Goal: Information Seeking & Learning: Learn about a topic

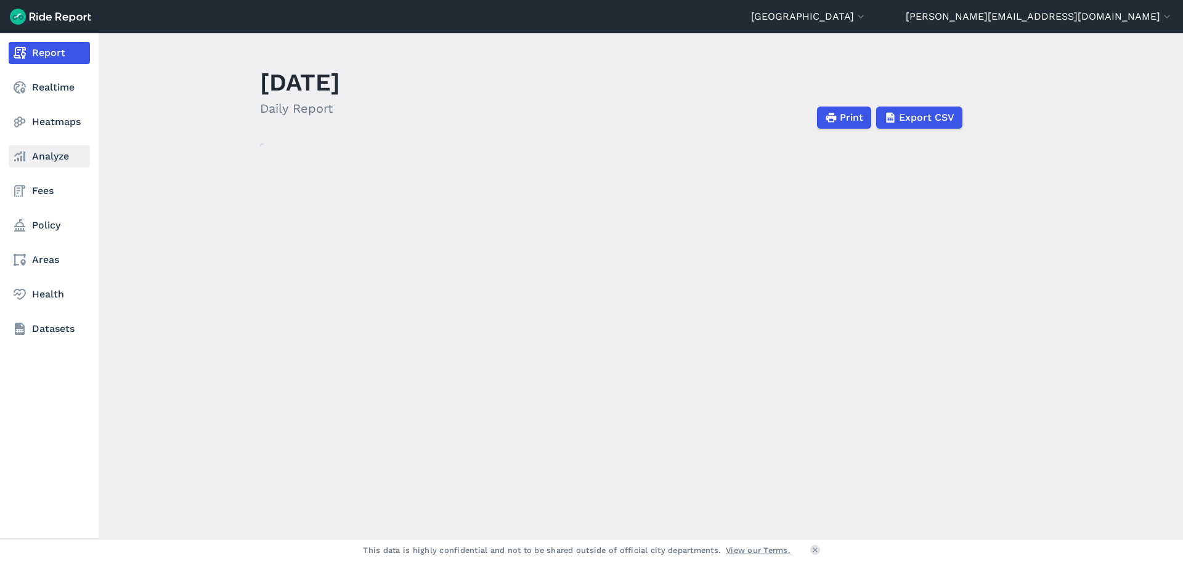
click at [23, 156] on use at bounding box center [19, 157] width 11 height 10
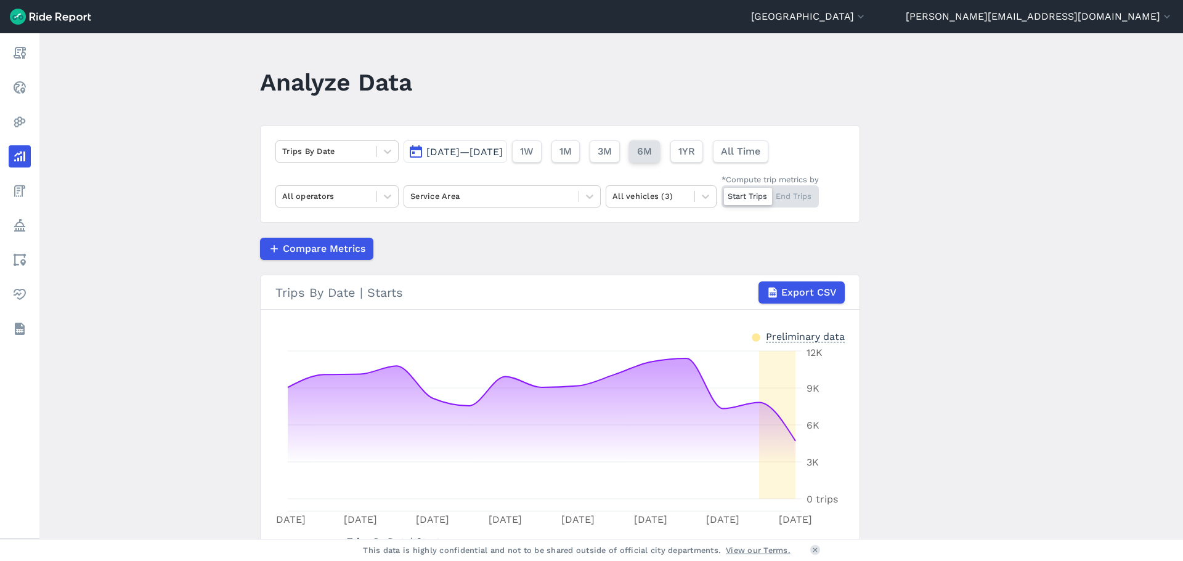
click at [652, 152] on span "6M" at bounding box center [644, 151] width 15 height 15
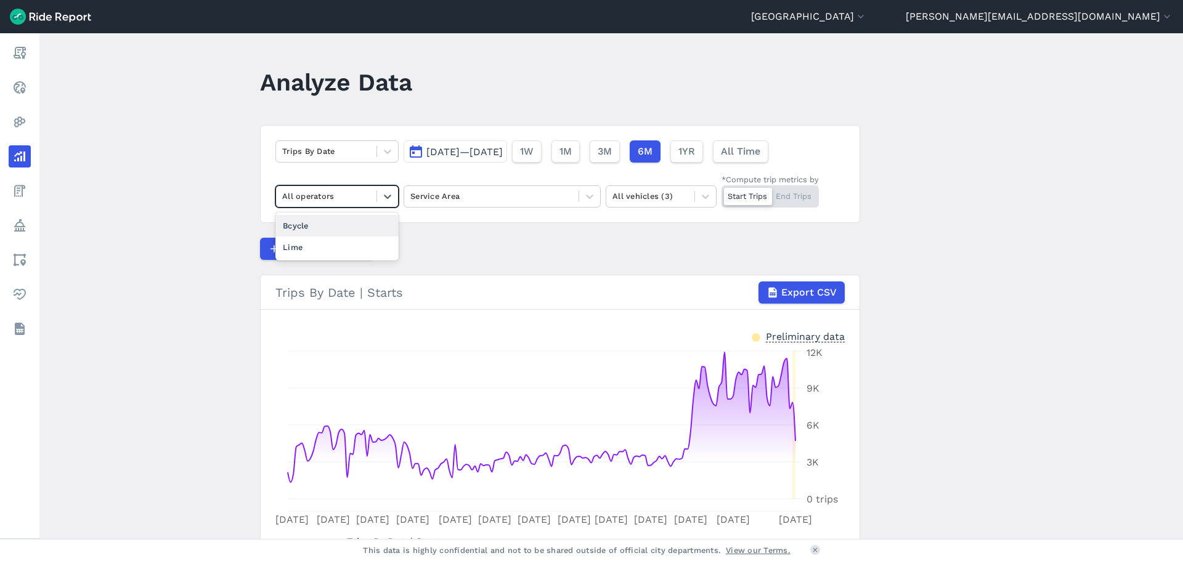
click at [347, 194] on div at bounding box center [326, 196] width 88 height 14
click at [316, 221] on div "Bcycle" at bounding box center [336, 226] width 123 height 22
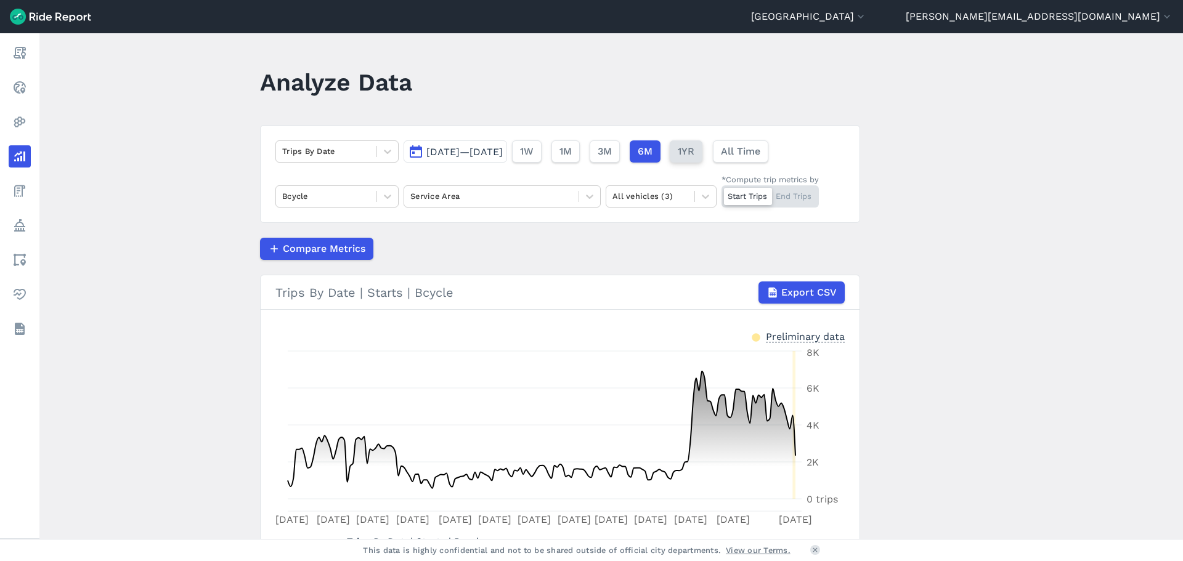
click at [702, 155] on button "1YR" at bounding box center [686, 151] width 33 height 22
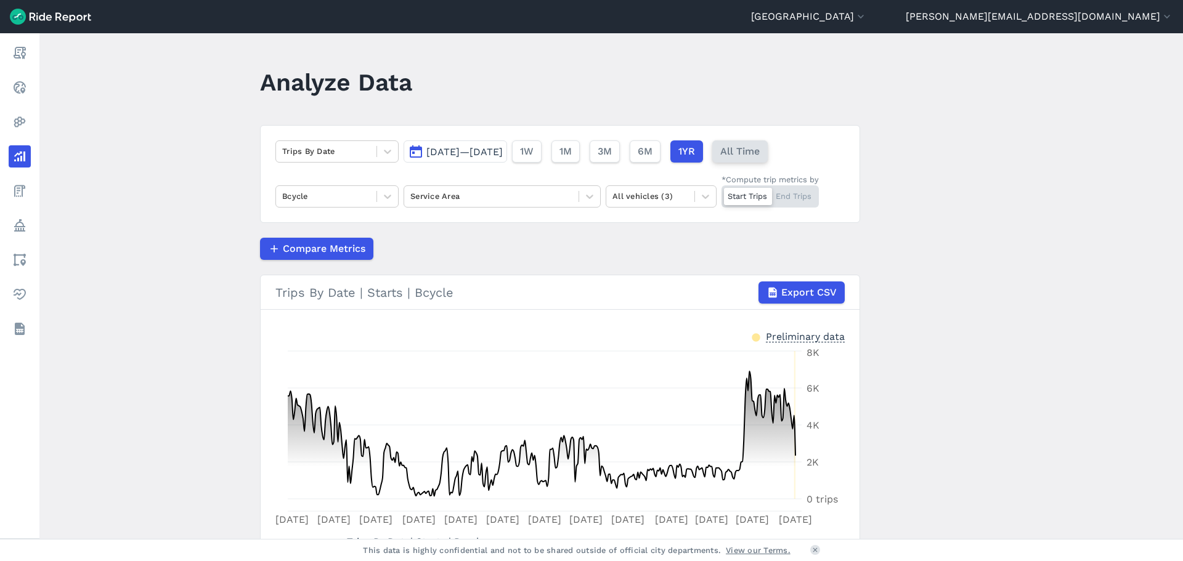
click at [760, 153] on span "All Time" at bounding box center [739, 151] width 39 height 15
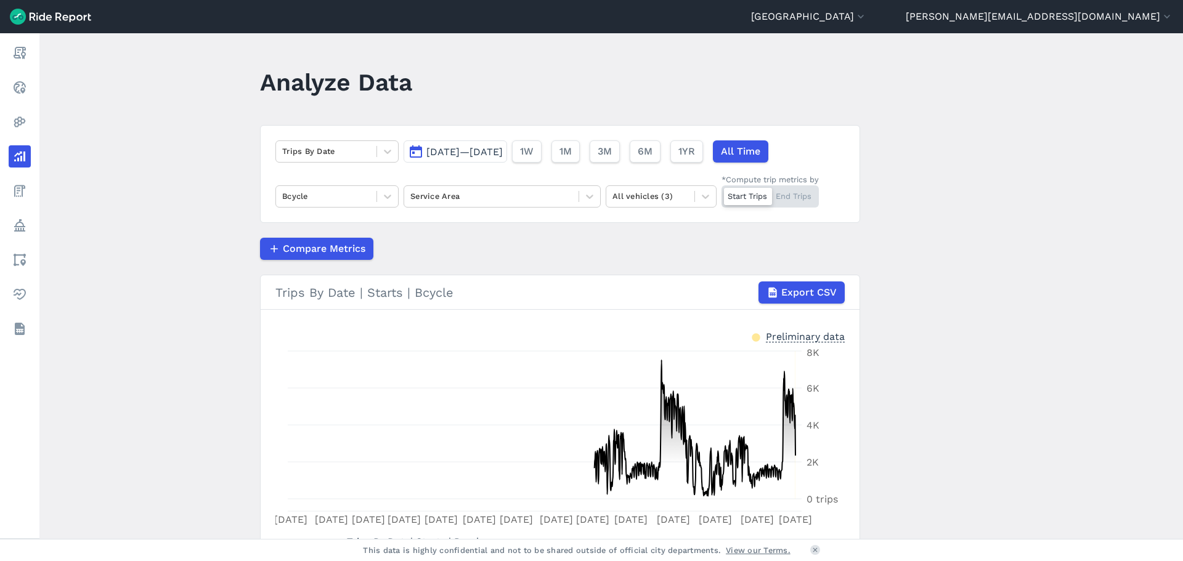
click at [503, 150] on span "[DATE]—[DATE]" at bounding box center [464, 152] width 76 height 12
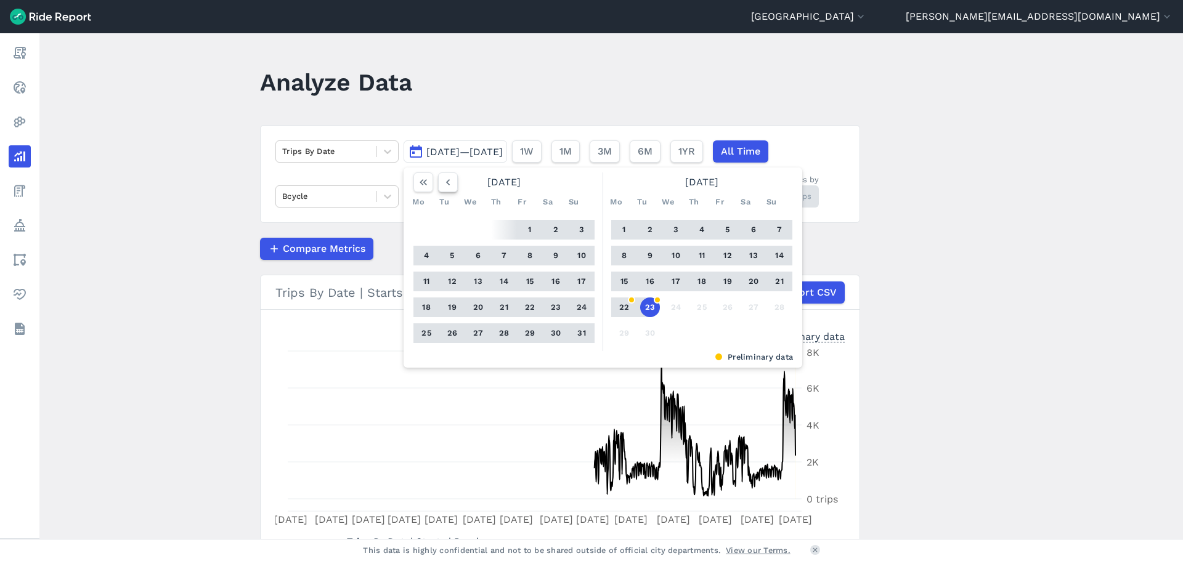
click at [442, 187] on icon "button" at bounding box center [448, 182] width 12 height 12
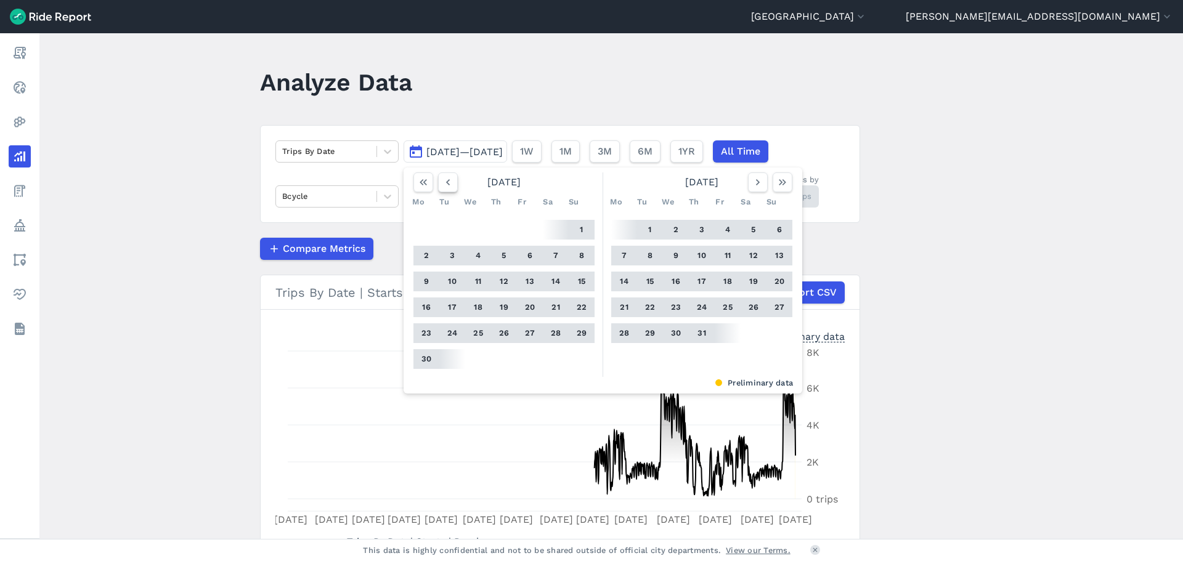
click at [442, 187] on icon "button" at bounding box center [448, 182] width 12 height 12
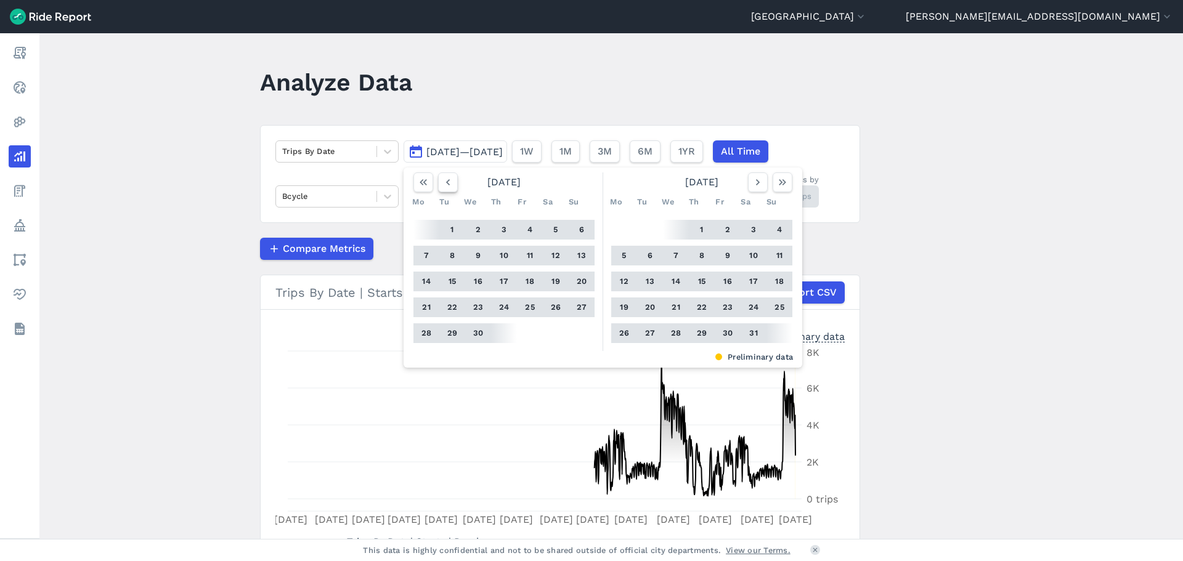
click at [442, 187] on icon "button" at bounding box center [448, 182] width 12 height 12
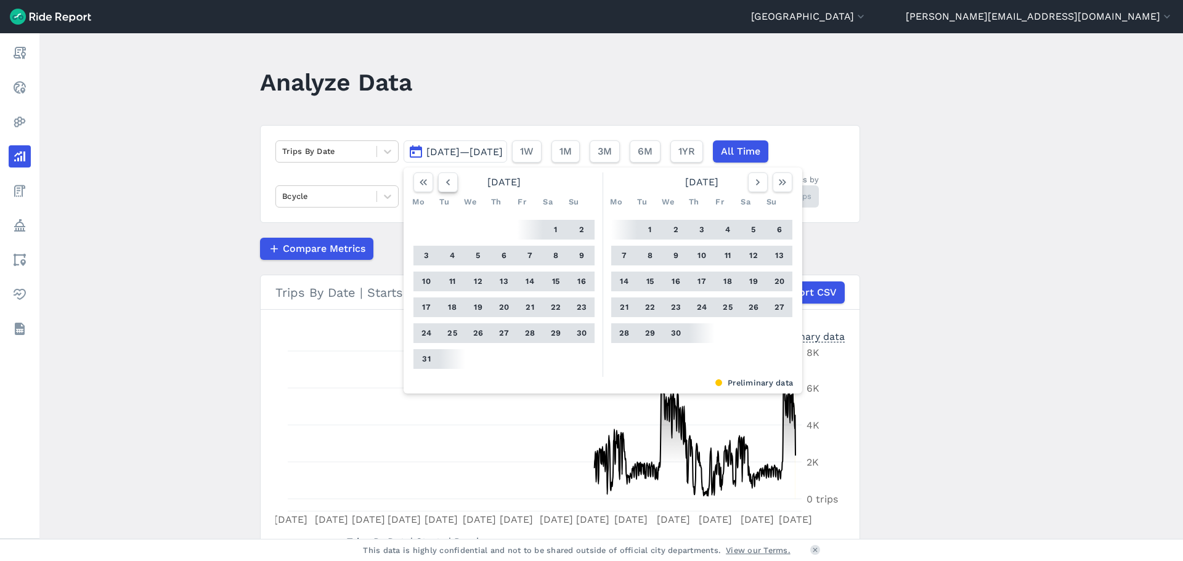
click at [442, 187] on icon "button" at bounding box center [448, 182] width 12 height 12
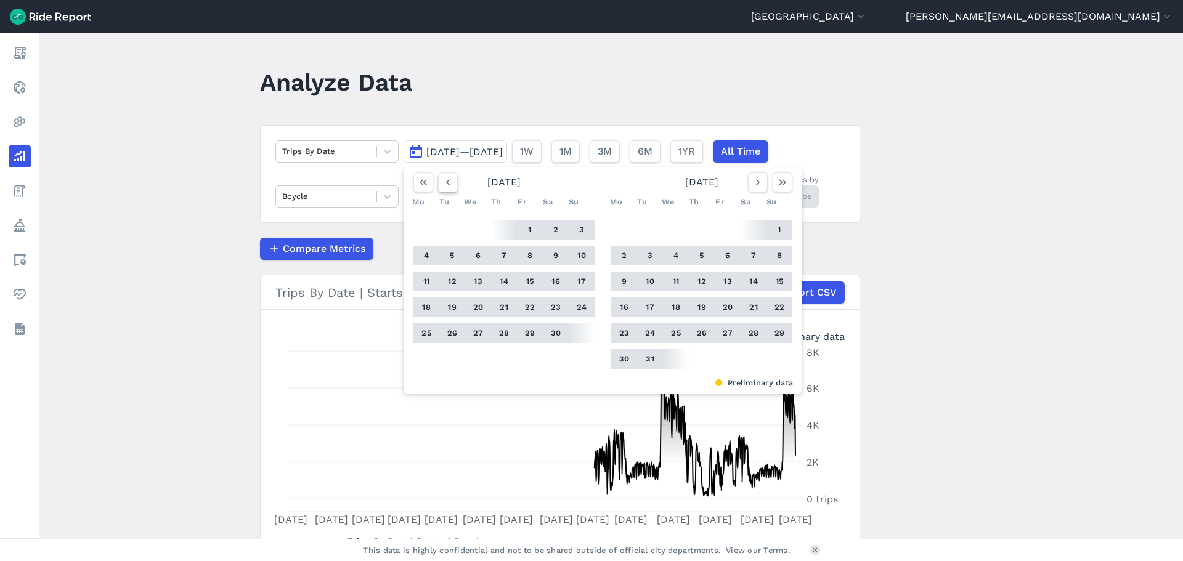
click at [442, 187] on icon "button" at bounding box center [448, 182] width 12 height 12
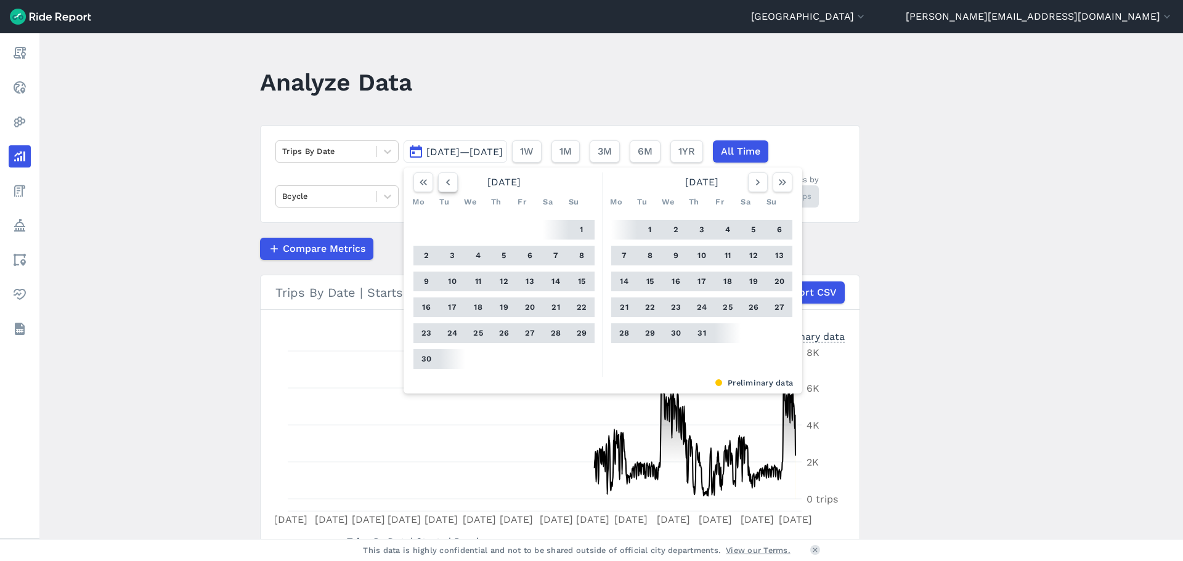
click at [442, 187] on icon "button" at bounding box center [448, 182] width 12 height 12
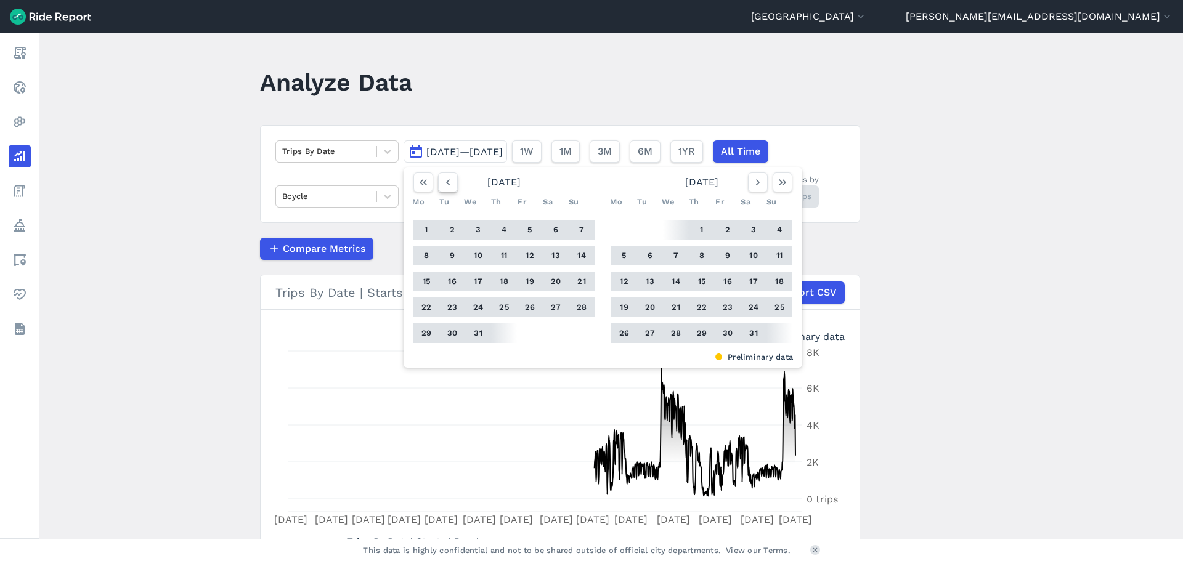
click at [442, 187] on icon "button" at bounding box center [448, 182] width 12 height 12
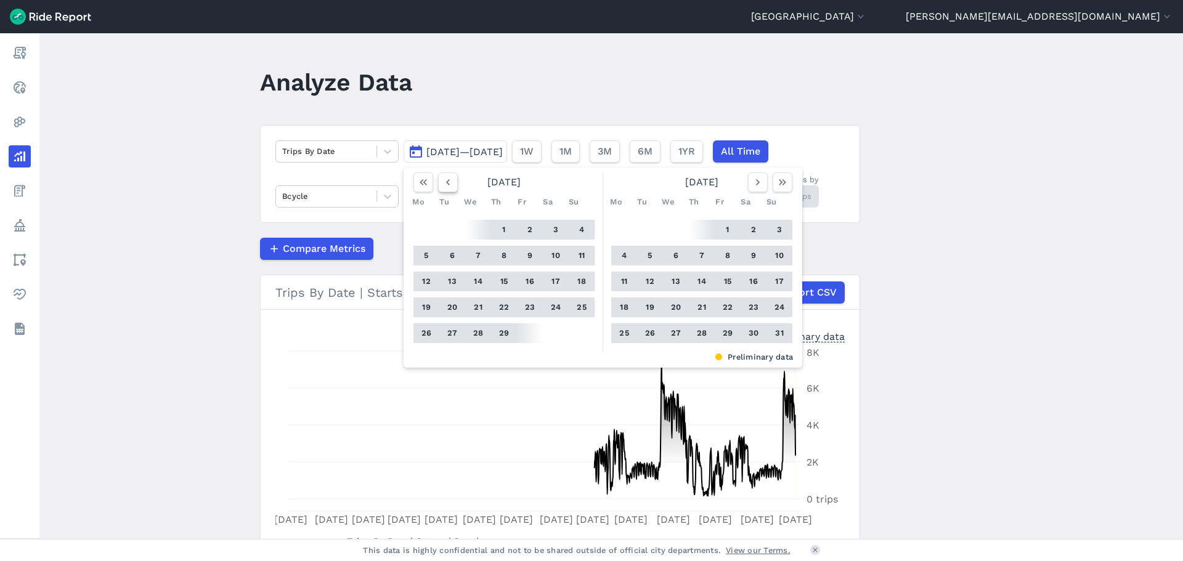
click at [442, 187] on icon "button" at bounding box center [448, 182] width 12 height 12
click at [471, 230] on button "1" at bounding box center [478, 230] width 20 height 20
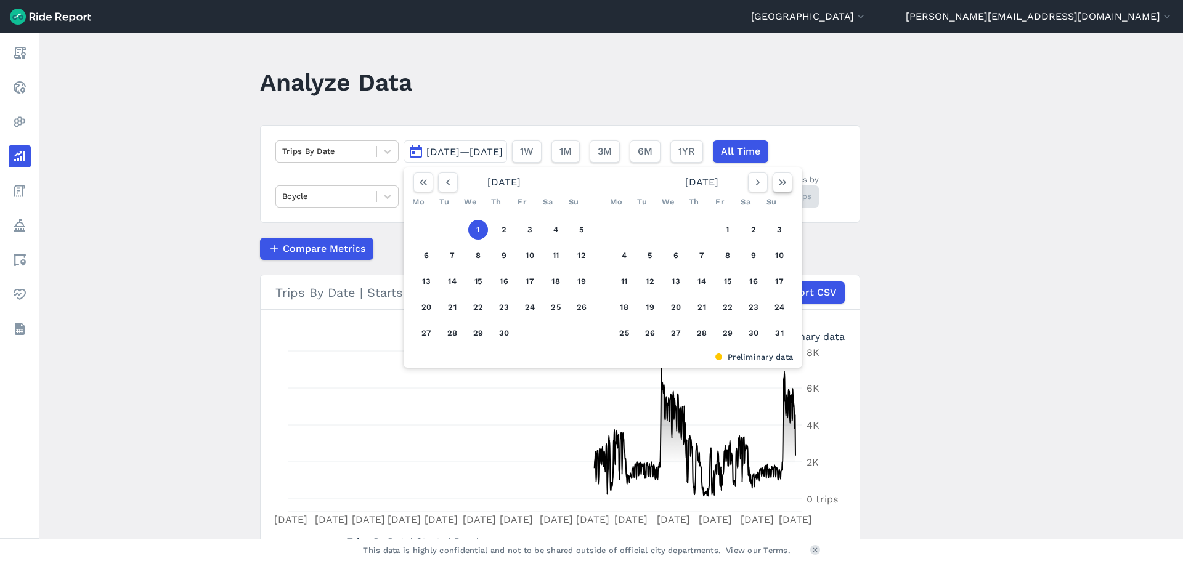
click at [779, 179] on icon "button" at bounding box center [782, 182] width 12 height 12
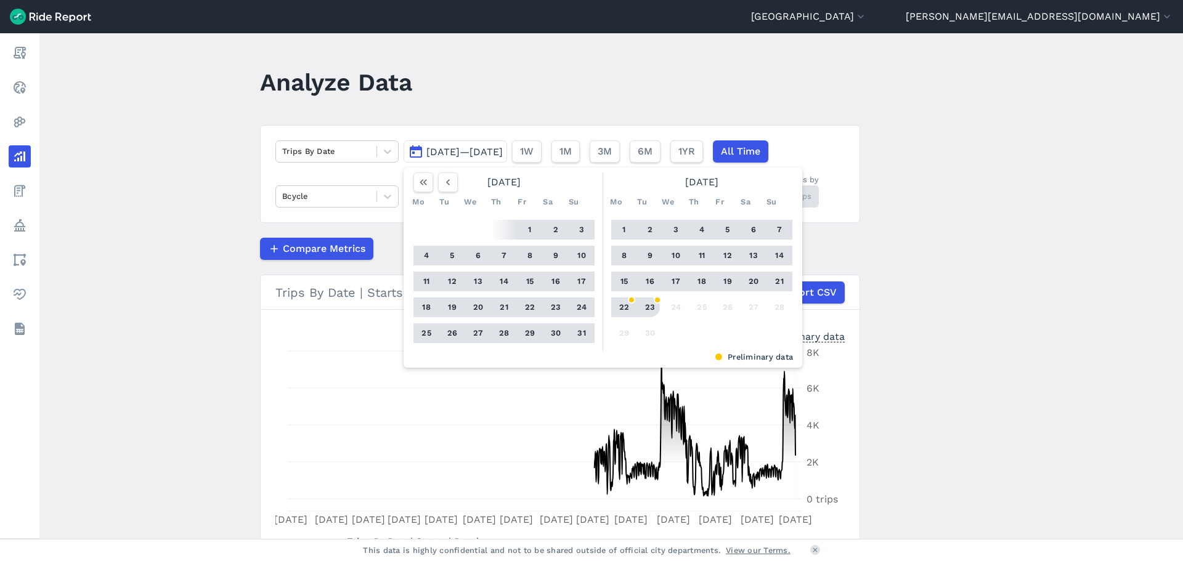
click at [644, 306] on button "23" at bounding box center [650, 308] width 20 height 20
